Goal: Task Accomplishment & Management: Manage account settings

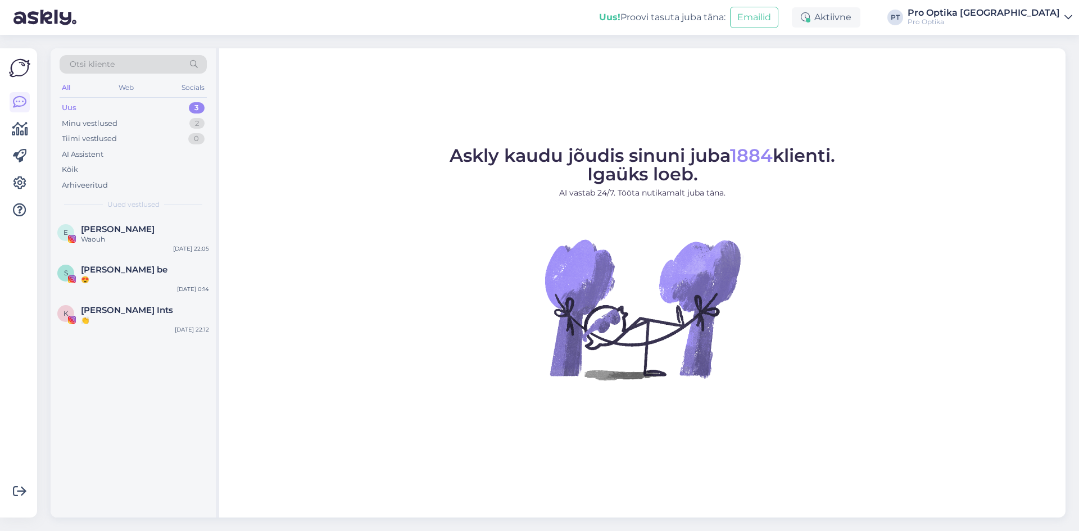
click at [91, 235] on div "Waouh" at bounding box center [145, 239] width 128 height 10
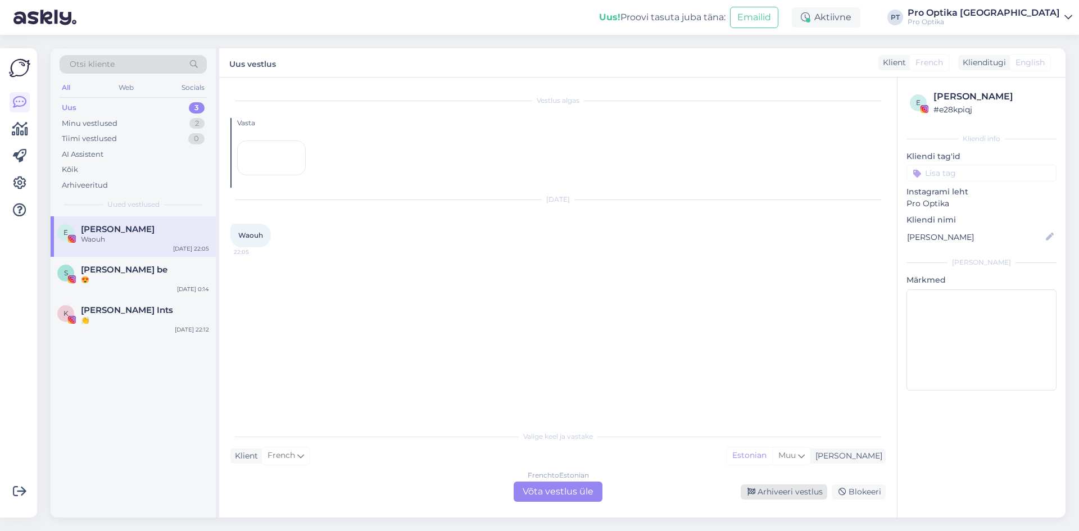
click at [758, 487] on div "Arhiveeri vestlus" at bounding box center [783, 491] width 87 height 15
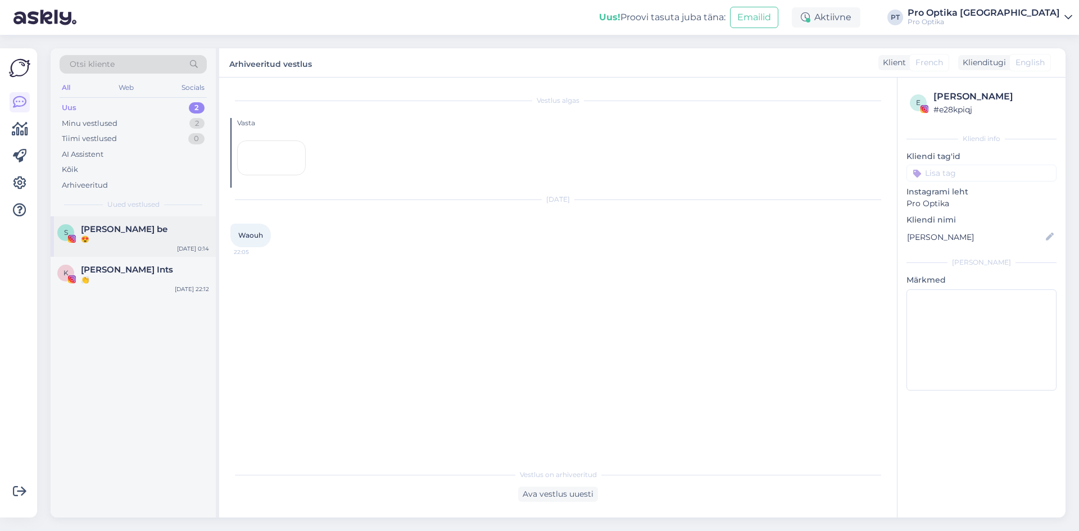
click at [111, 230] on span "[PERSON_NAME] be" at bounding box center [124, 229] width 87 height 10
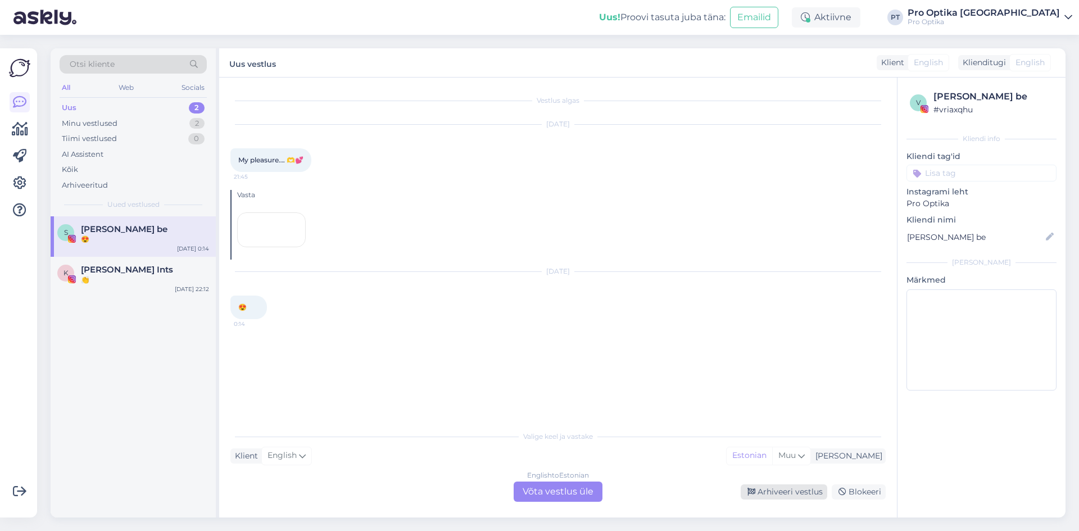
click at [753, 492] on icon at bounding box center [751, 492] width 8 height 8
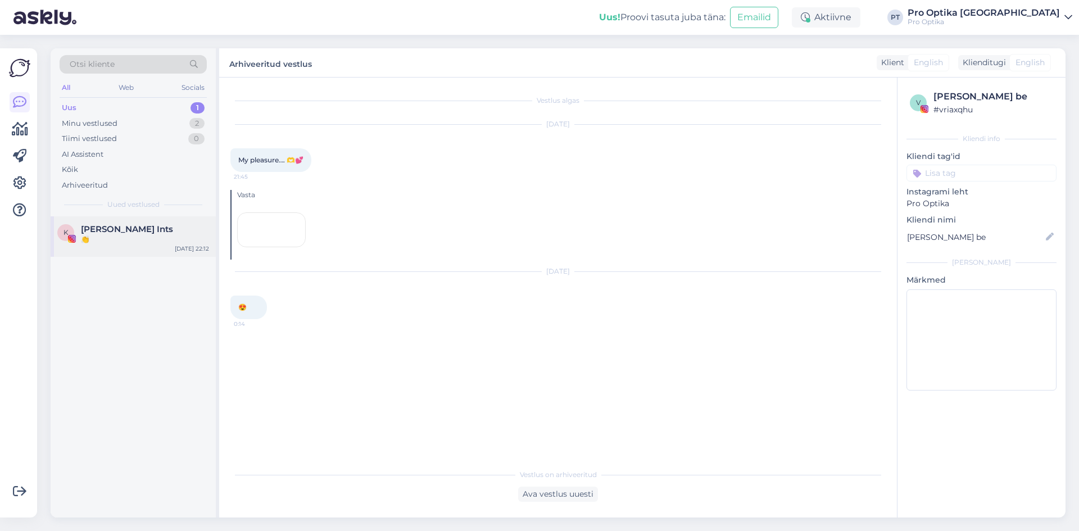
click at [140, 243] on div "👏" at bounding box center [145, 239] width 128 height 10
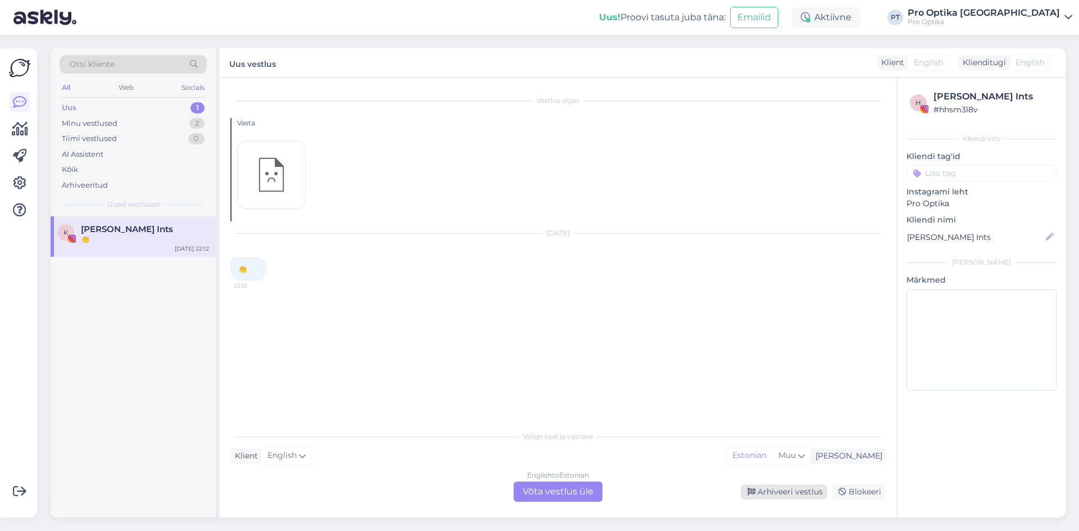
click at [773, 484] on div "Arhiveeri vestlus" at bounding box center [783, 491] width 87 height 15
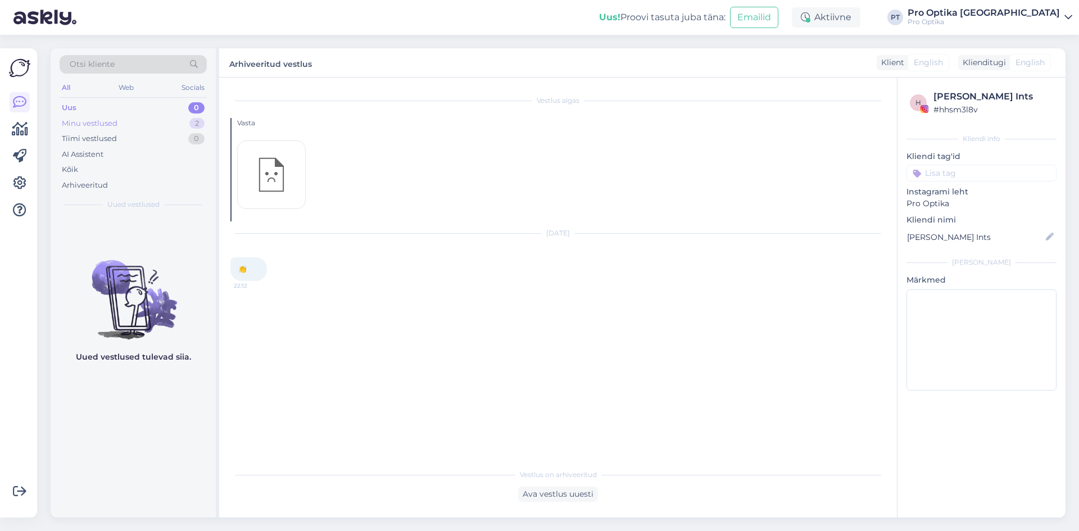
click at [133, 119] on div "Minu vestlused 2" at bounding box center [133, 124] width 147 height 16
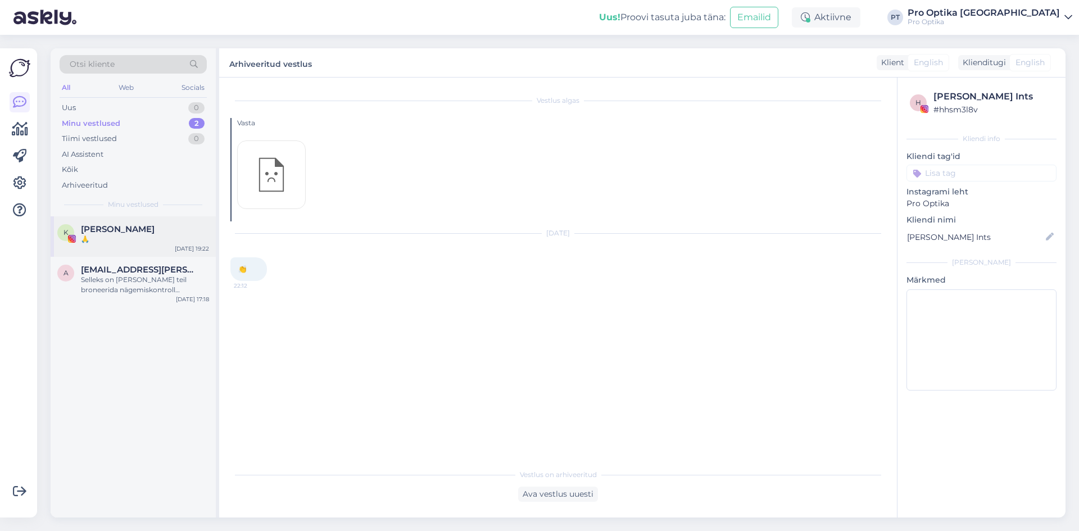
click at [155, 237] on div "🙏" at bounding box center [145, 239] width 128 height 10
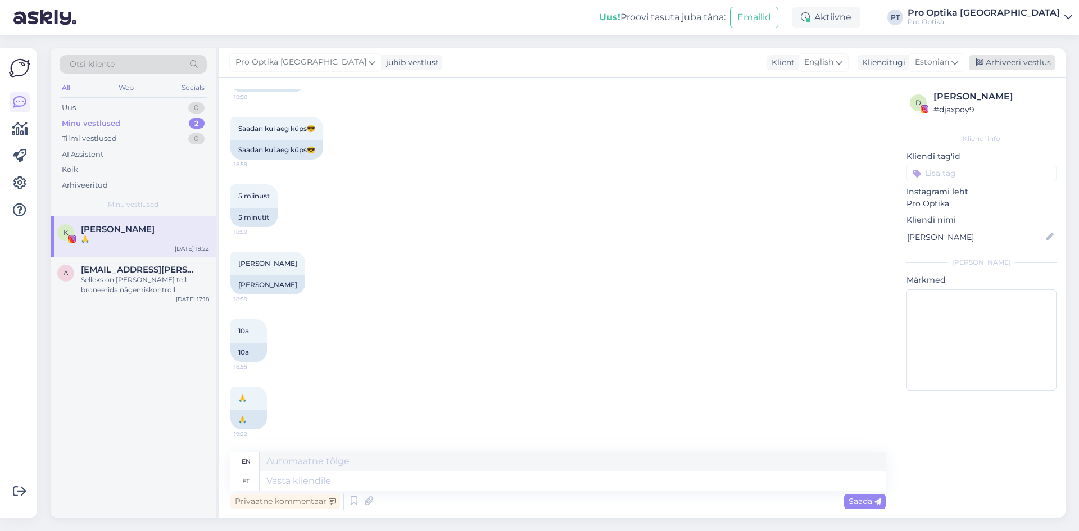
click at [988, 62] on div "Arhiveeri vestlus" at bounding box center [1012, 62] width 87 height 15
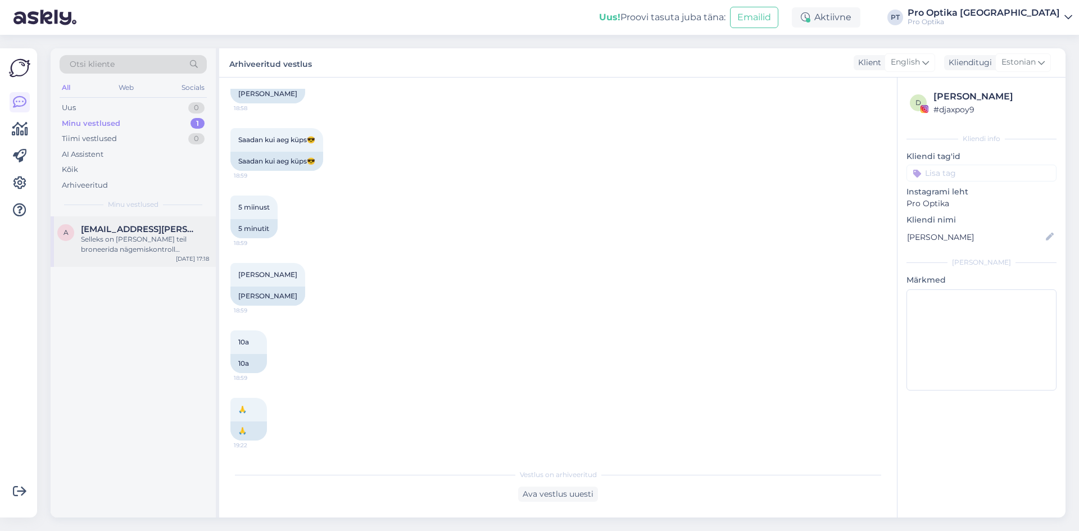
click at [137, 261] on div "a [EMAIL_ADDRESS][PERSON_NAME][DOMAIN_NAME] Selleks on [PERSON_NAME] teil brone…" at bounding box center [133, 241] width 165 height 51
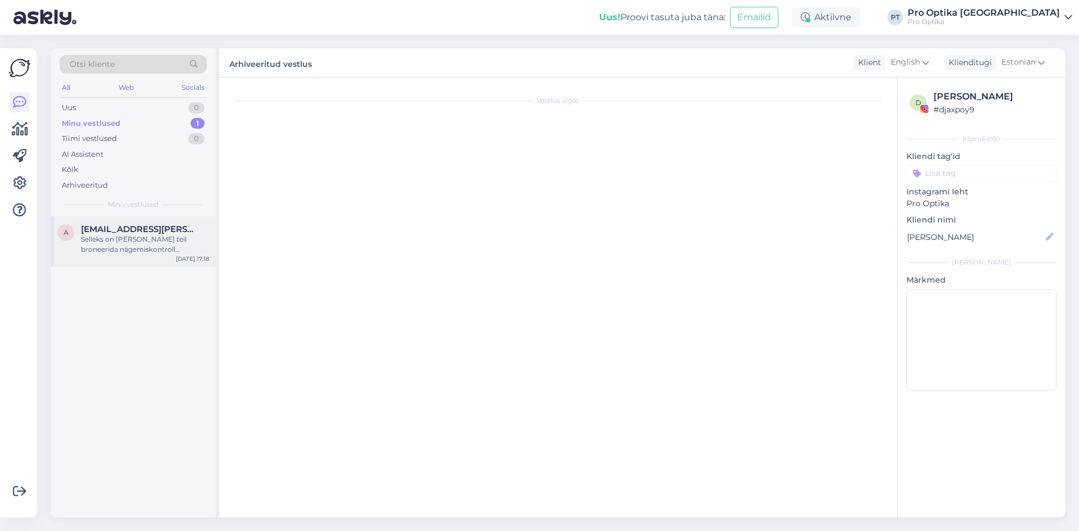
scroll to position [38, 0]
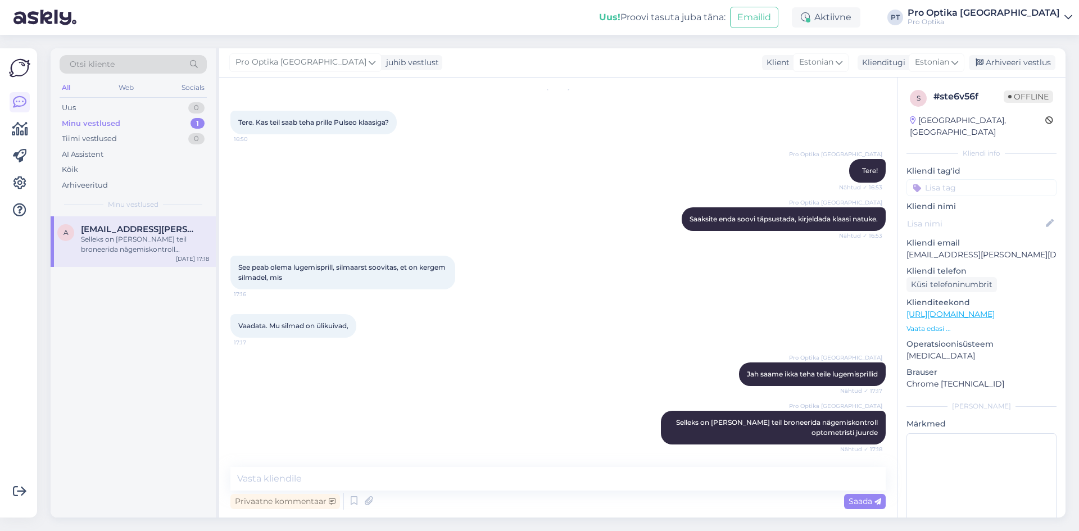
click at [133, 339] on div "a [EMAIL_ADDRESS][PERSON_NAME][DOMAIN_NAME] Selleks on [PERSON_NAME] teil brone…" at bounding box center [133, 366] width 165 height 301
